Goal: Information Seeking & Learning: Learn about a topic

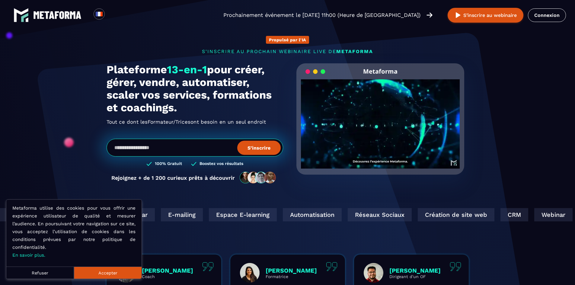
click at [112, 274] on button "Accepter" at bounding box center [108, 273] width 68 height 12
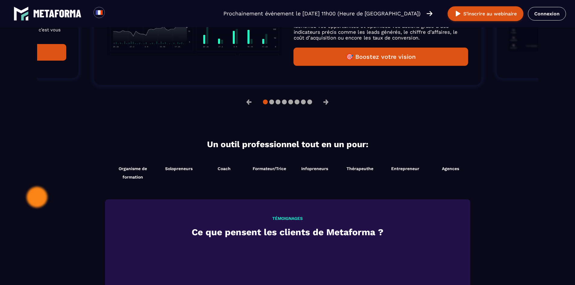
scroll to position [553, 0]
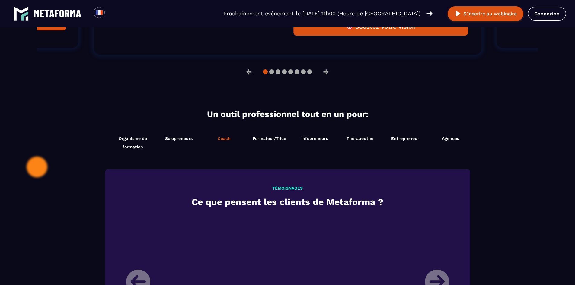
click at [232, 145] on li "Coach [PERSON_NAME] maintenant" at bounding box center [224, 142] width 45 height 23
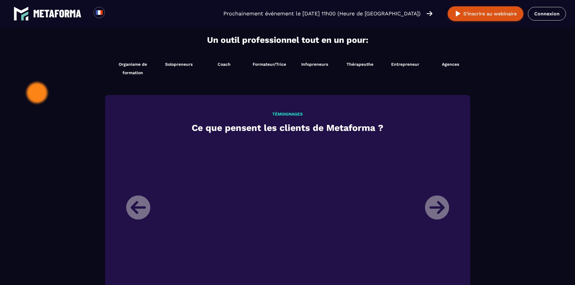
scroll to position [674, 0]
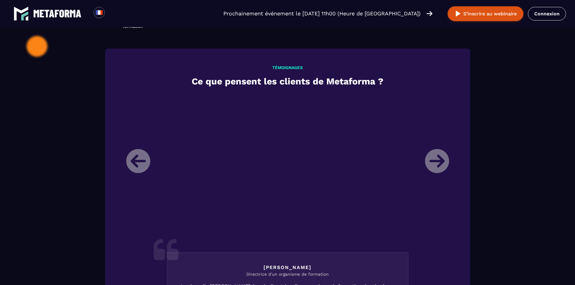
click at [438, 164] on li "[PERSON_NAME] Directrice d'un organisme de formation Je m’appelle [PERSON_NAME]…" at bounding box center [288, 251] width 332 height 315
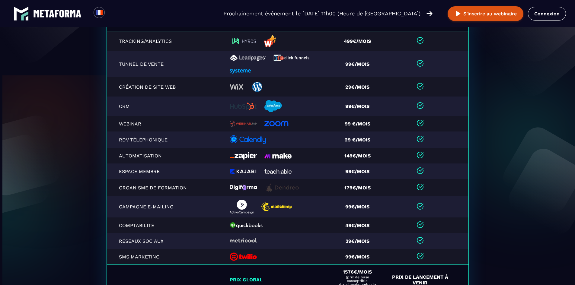
scroll to position [1287, 0]
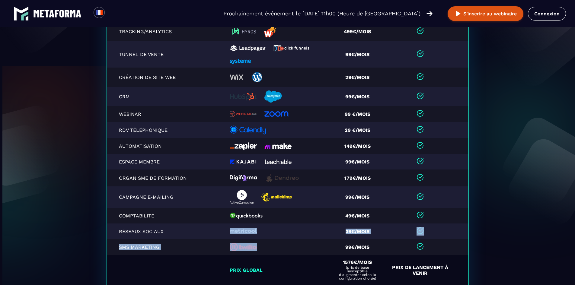
drag, startPoint x: 265, startPoint y: 251, endPoint x: 187, endPoint y: 231, distance: 80.1
click at [199, 233] on table "Fonctionnalités Remplaces Autre outils Tracking/Analytics 499€/mois Tunnel de v…" at bounding box center [288, 142] width 362 height 286
click at [187, 160] on td "Espace Membre" at bounding box center [167, 162] width 120 height 16
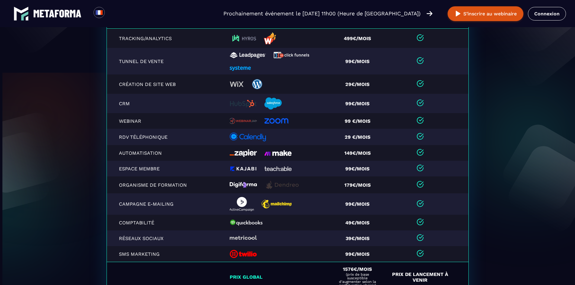
scroll to position [1278, 0]
drag, startPoint x: 217, startPoint y: 178, endPoint x: 247, endPoint y: 187, distance: 32.0
click at [247, 187] on tr "Organisme de formation 179€/mois" at bounding box center [288, 185] width 362 height 17
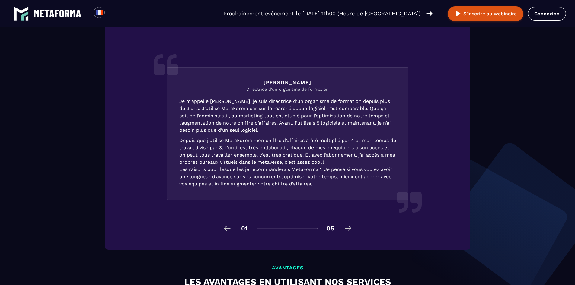
scroll to position [855, 0]
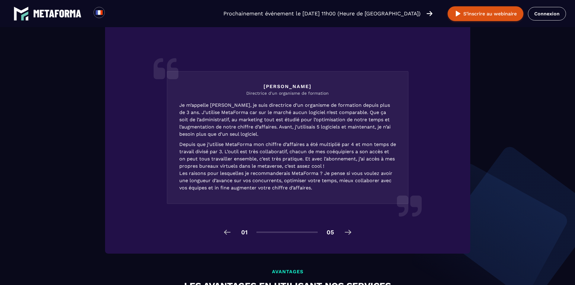
click at [351, 236] on img at bounding box center [348, 233] width 10 height 10
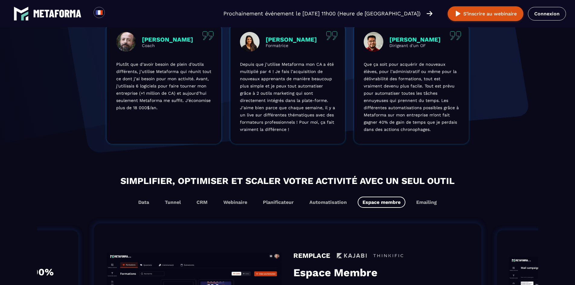
scroll to position [221, 0]
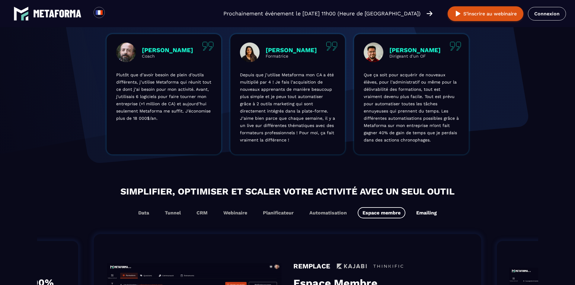
click at [418, 210] on button "Emailing" at bounding box center [427, 212] width 30 height 11
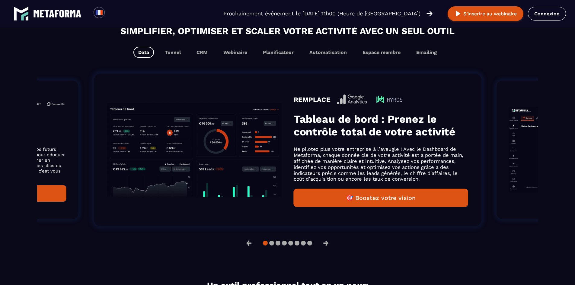
scroll to position [393, 0]
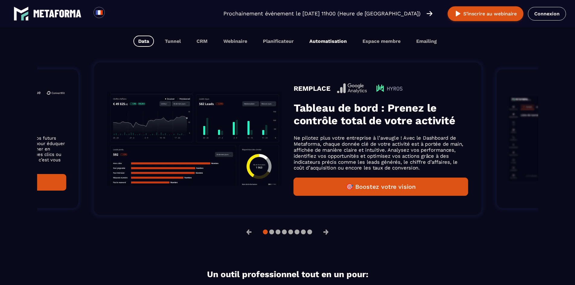
click at [327, 44] on button "Automatisation" at bounding box center [328, 41] width 47 height 11
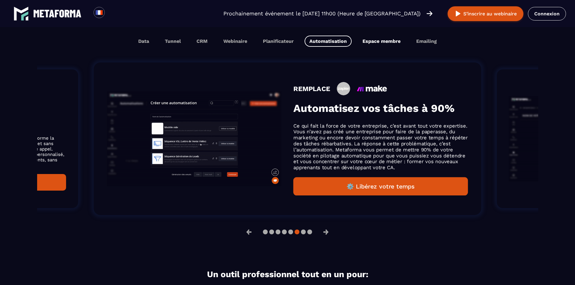
click at [396, 45] on button "Espace membre" at bounding box center [382, 41] width 48 height 11
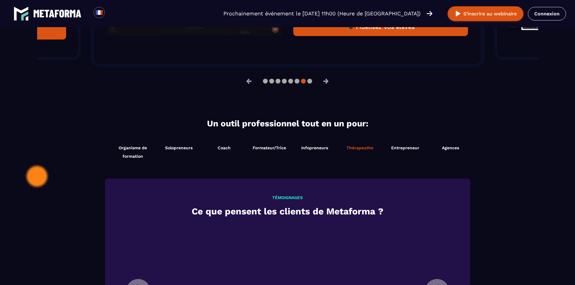
scroll to position [0, 0]
click at [365, 150] on span "Thérapeuthe" at bounding box center [360, 148] width 27 height 5
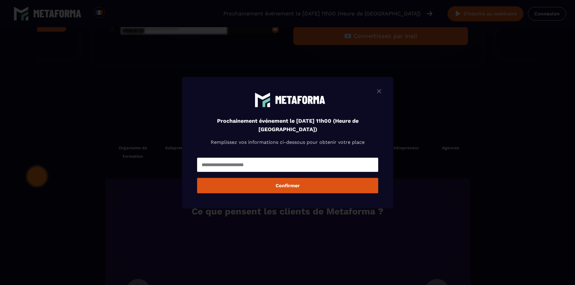
click at [379, 86] on div "Prochainement événement le jeudi 18 septembre à 11h00 (Heure de Paris) Rempliss…" at bounding box center [287, 143] width 211 height 132
click at [381, 89] on img "Modal window" at bounding box center [379, 91] width 7 height 8
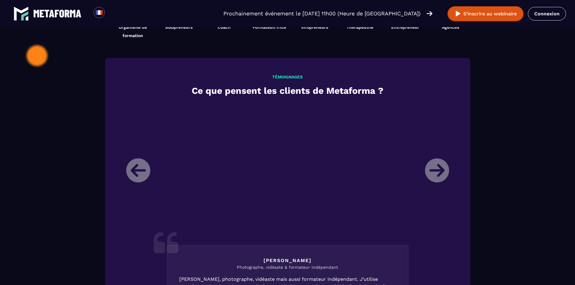
scroll to position [695, 0]
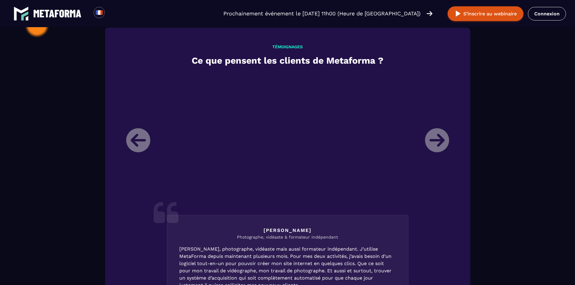
click at [438, 144] on li "Mickael Photographe, vidéaste & formateur indépendant Mickael, photographe, vid…" at bounding box center [288, 230] width 332 height 315
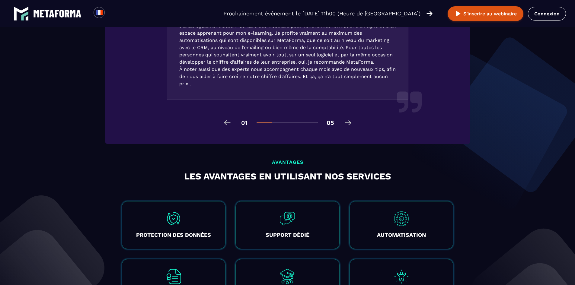
scroll to position [976, 0]
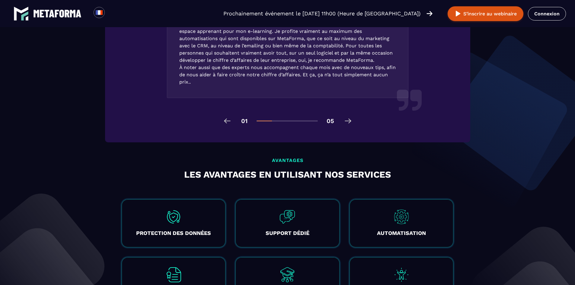
click at [344, 121] on img at bounding box center [348, 121] width 10 height 10
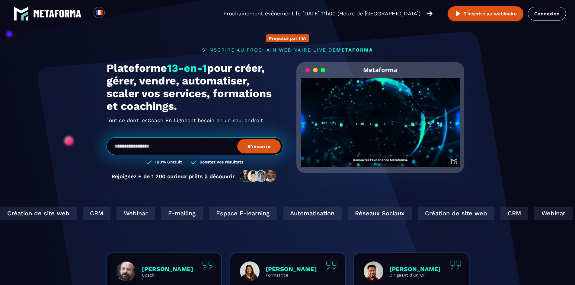
scroll to position [0, 0]
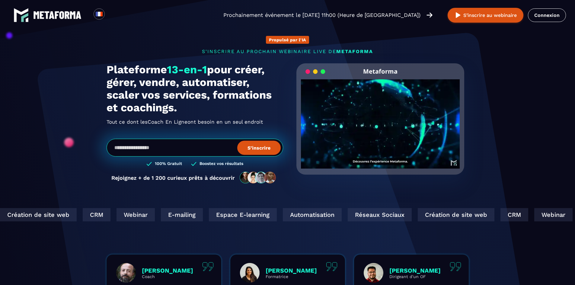
click at [281, 9] on div "Loading... Prochainement événement le jeudi 18 septembre à 11h00 (Heure de Pari…" at bounding box center [287, 15] width 575 height 30
